Goal: Information Seeking & Learning: Learn about a topic

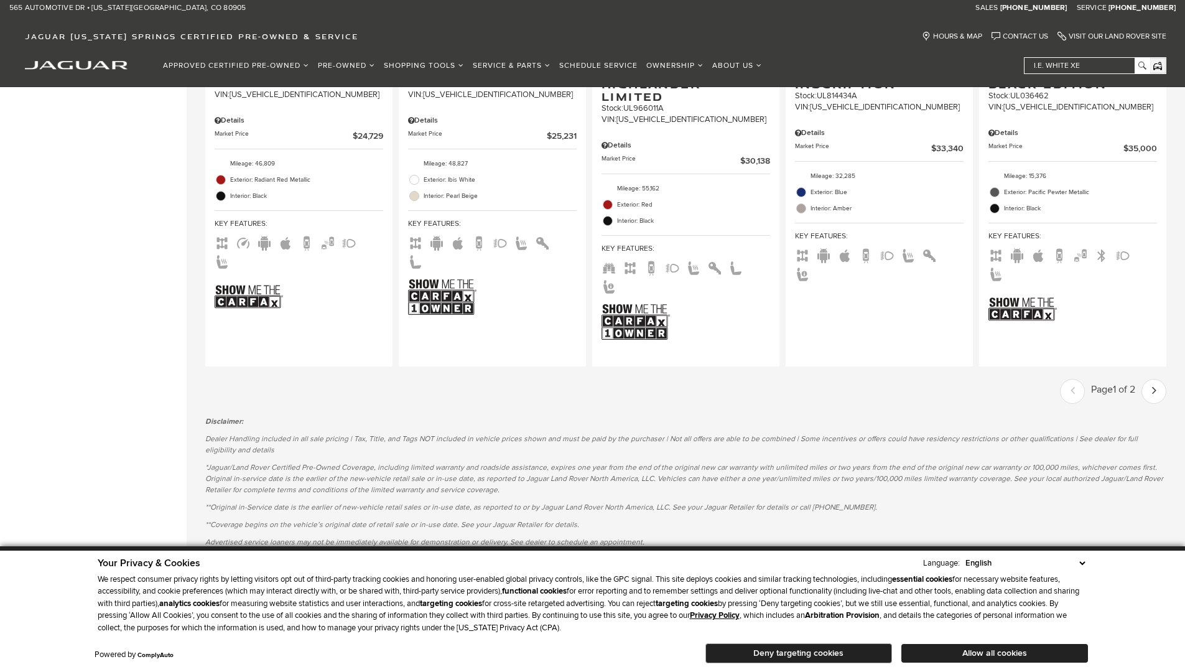
scroll to position [2014, 0]
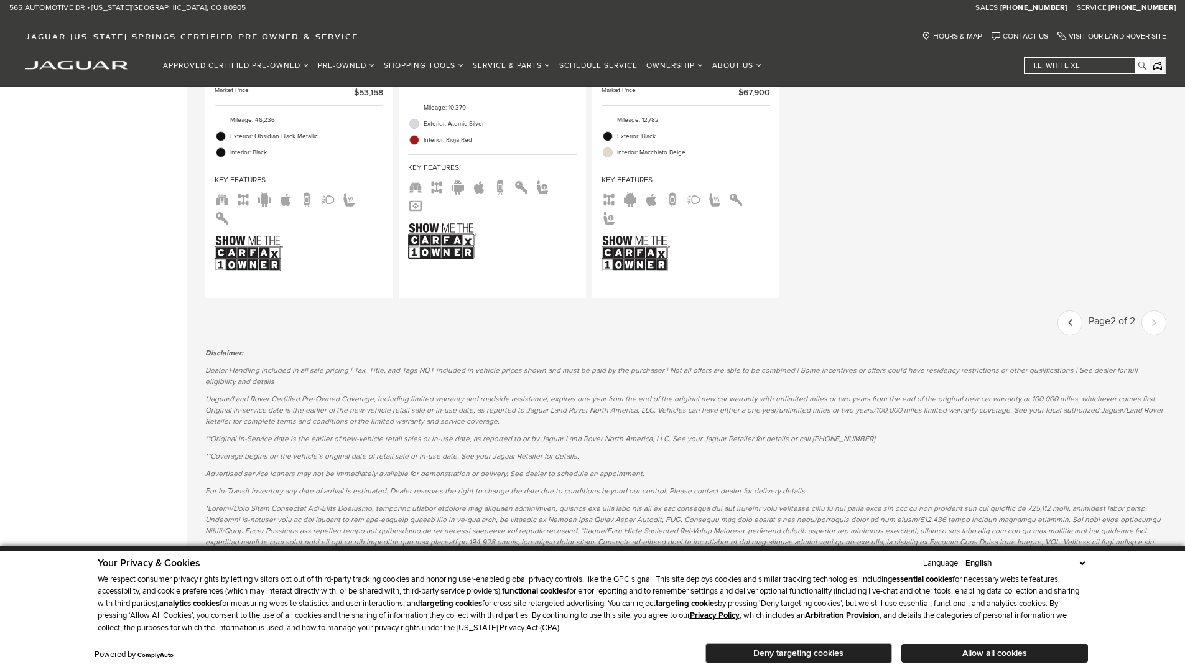
scroll to position [1110, 0]
